Goal: Task Accomplishment & Management: Use online tool/utility

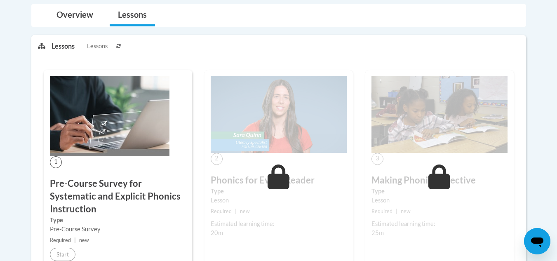
scroll to position [205, 0]
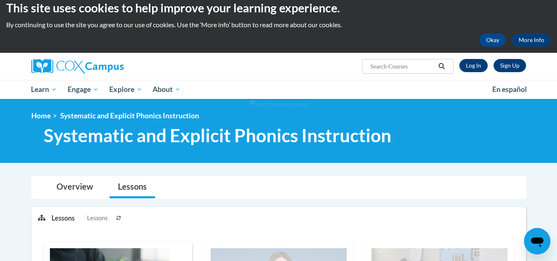
scroll to position [8, 0]
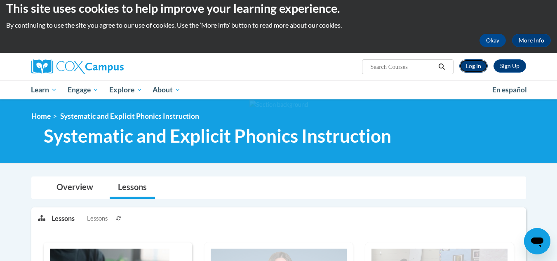
click at [475, 66] on link "Log In" at bounding box center [473, 65] width 28 height 13
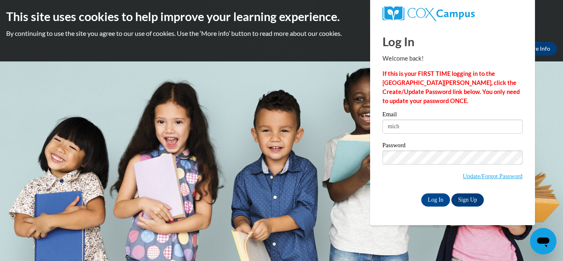
type input "michelle.rogers@students.cau.edu"
click at [433, 199] on input "Log In" at bounding box center [435, 199] width 29 height 13
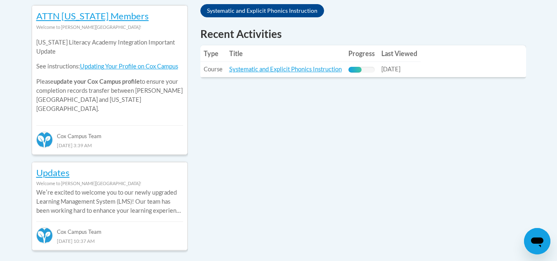
scroll to position [374, 0]
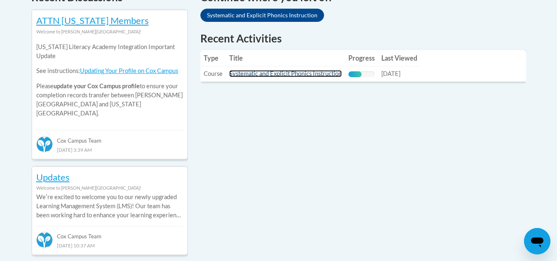
click at [304, 72] on link "Systematic and Explicit Phonics Instruction" at bounding box center [285, 73] width 112 height 7
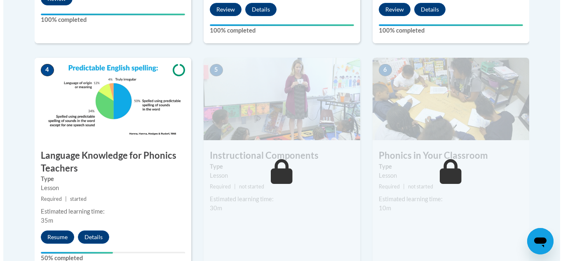
scroll to position [434, 0]
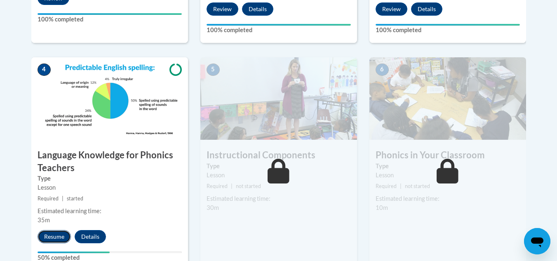
click at [68, 234] on button "Resume" at bounding box center [53, 236] width 33 height 13
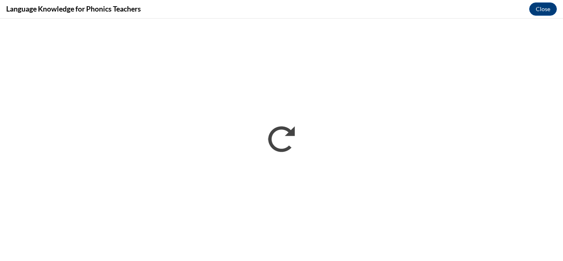
scroll to position [0, 0]
